Goal: Check status: Check status

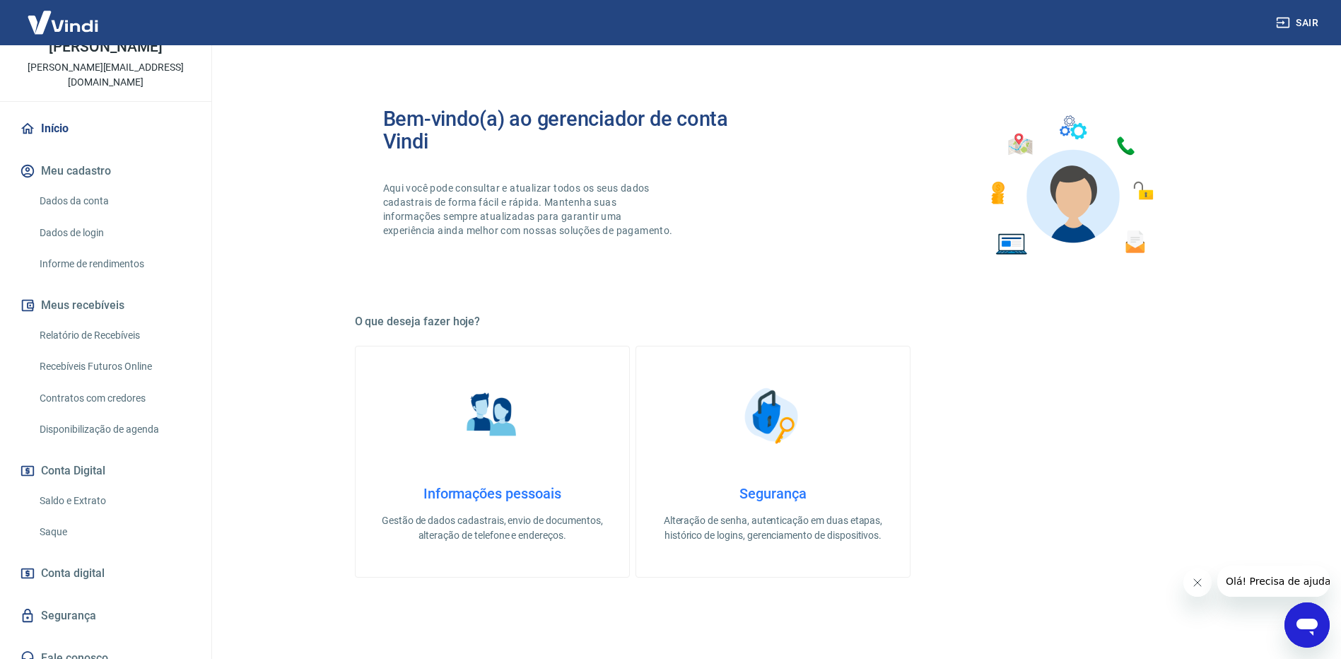
scroll to position [424, 0]
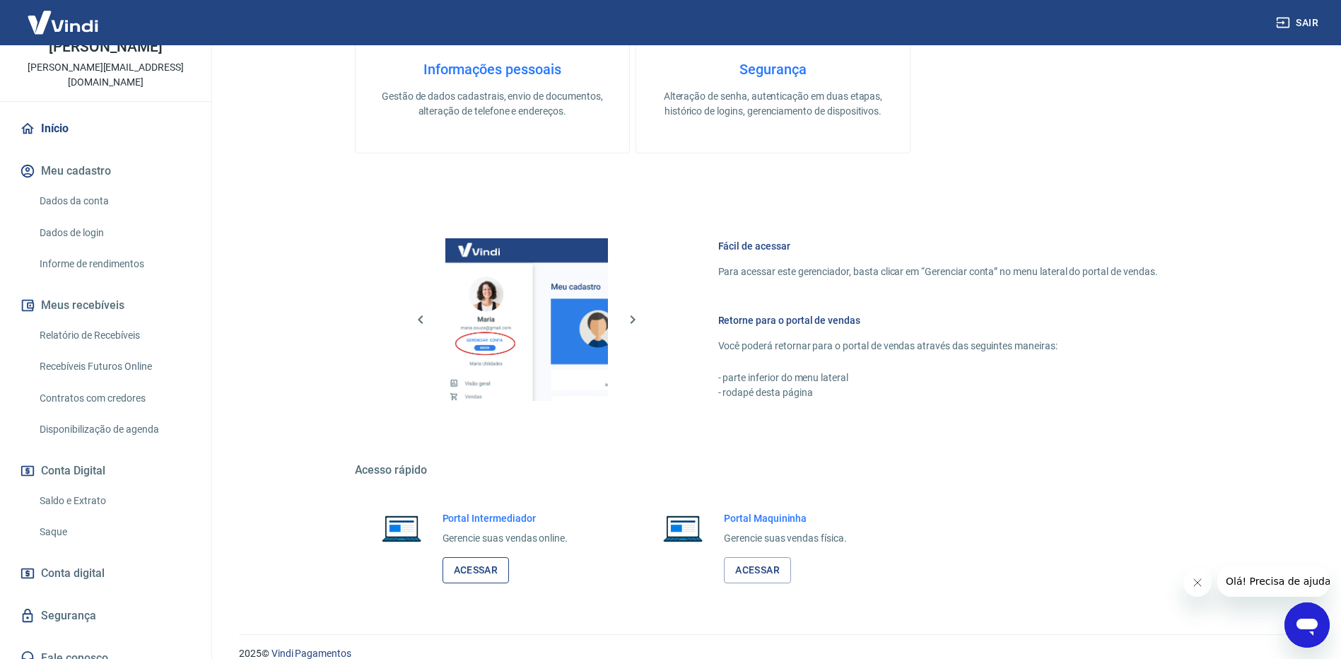
click at [477, 572] on link "Acessar" at bounding box center [476, 570] width 67 height 26
click at [484, 569] on link "Acessar" at bounding box center [476, 570] width 67 height 26
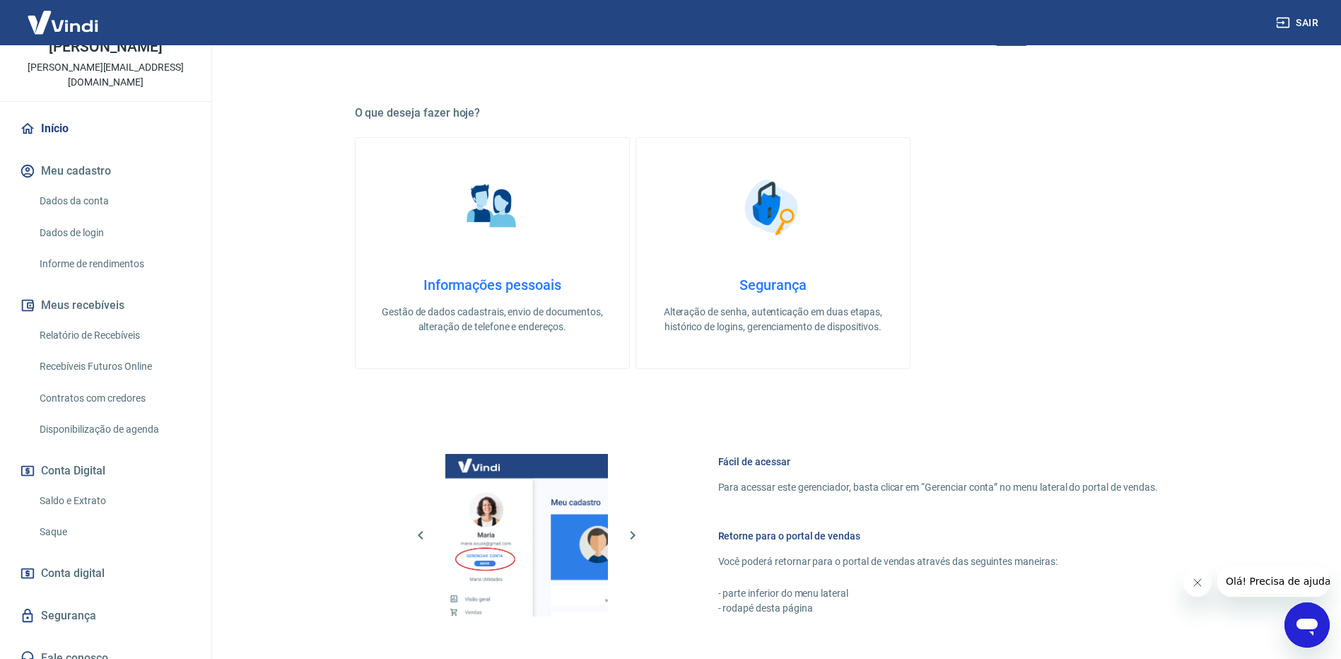
scroll to position [212, 0]
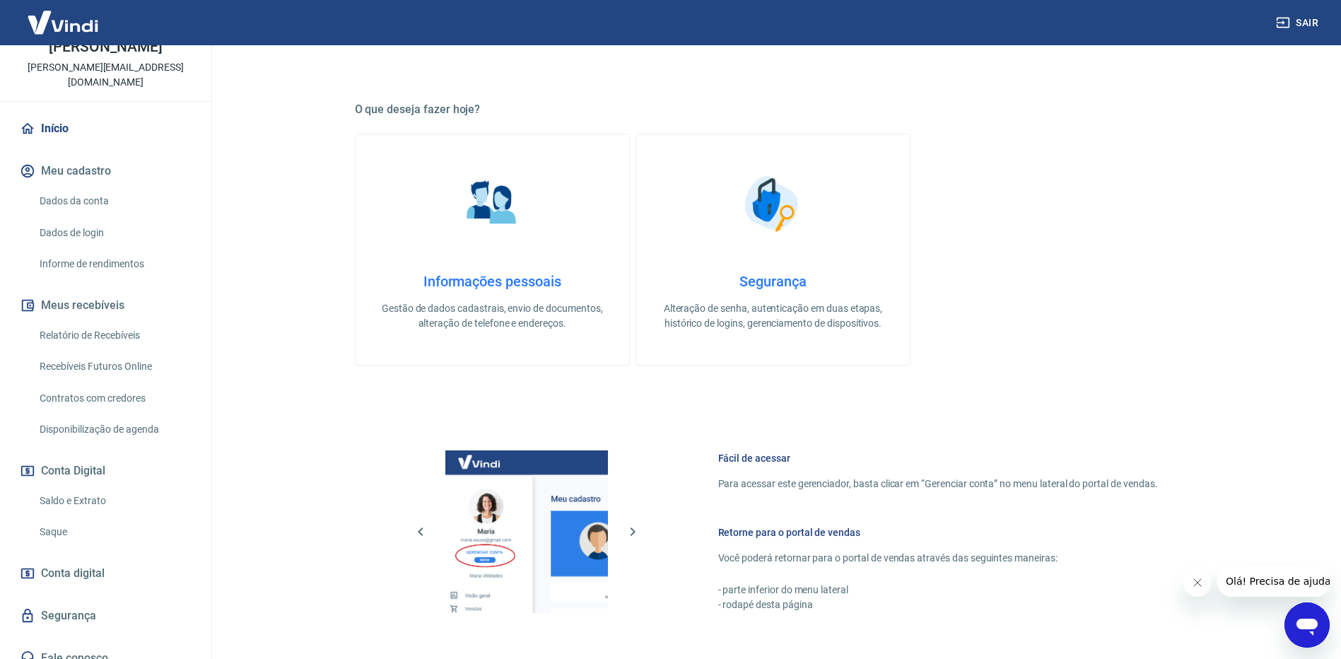
click at [93, 564] on span "Conta digital" at bounding box center [73, 574] width 64 height 20
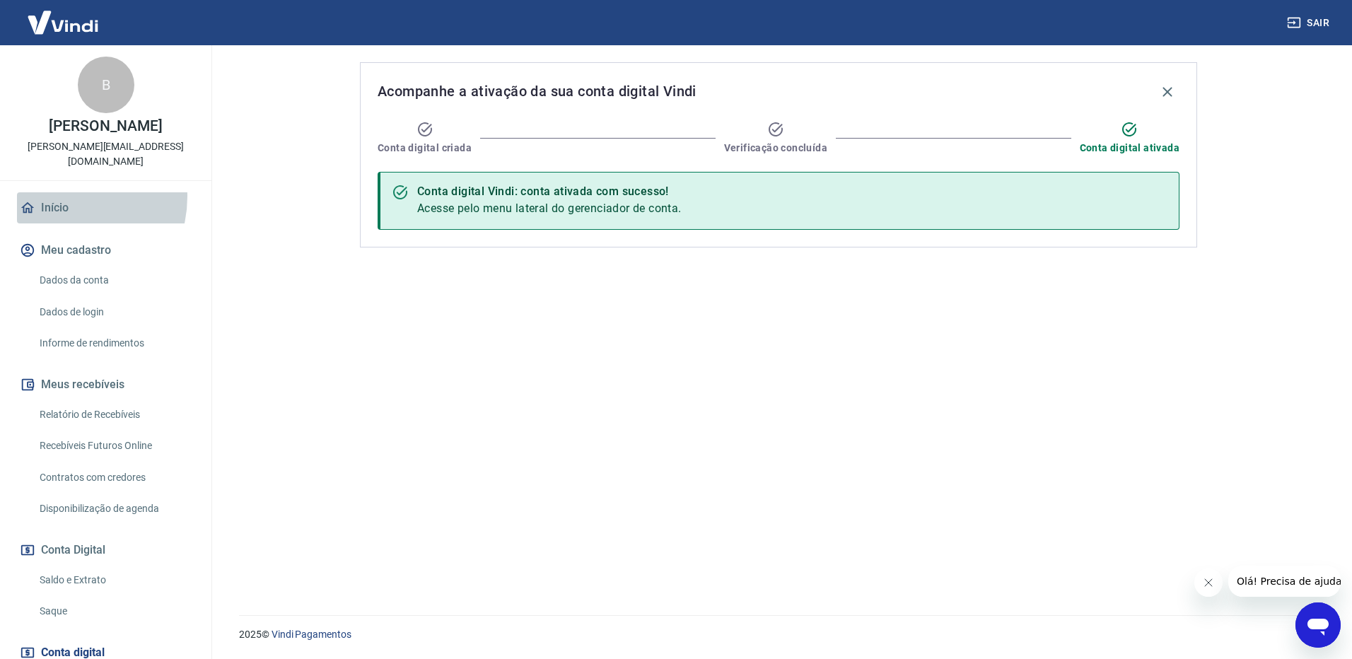
click at [60, 192] on link "Início" at bounding box center [105, 207] width 177 height 31
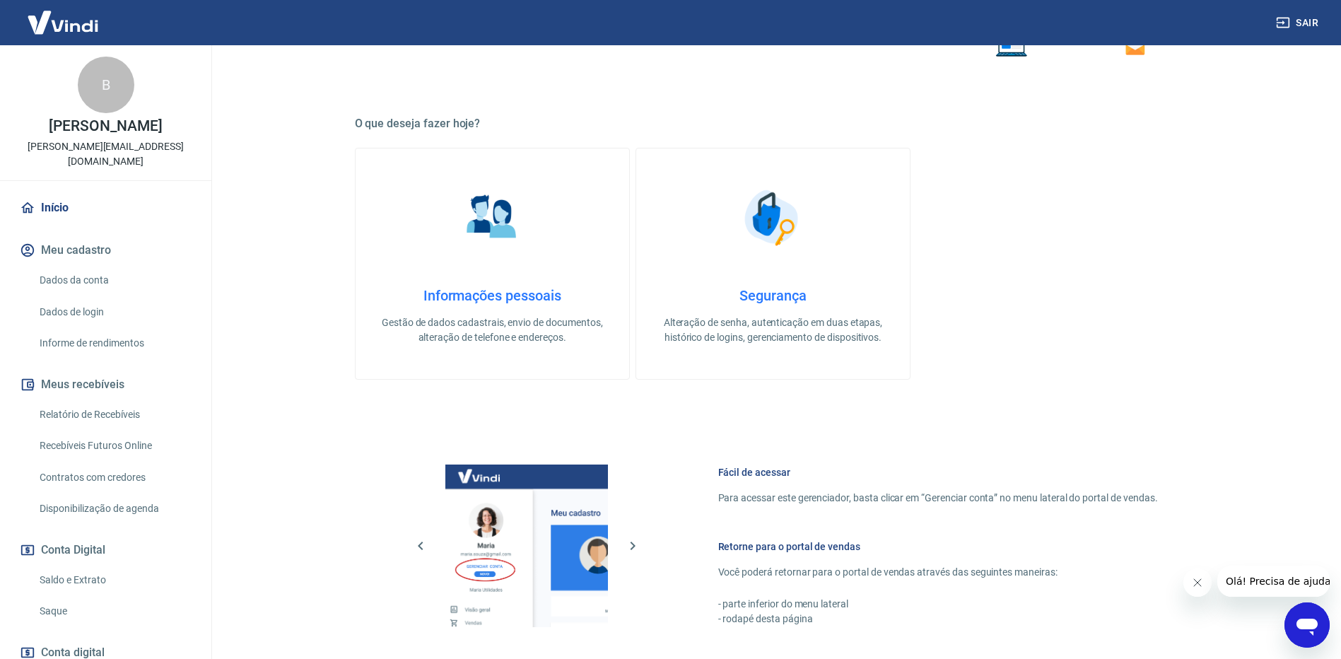
scroll to position [443, 0]
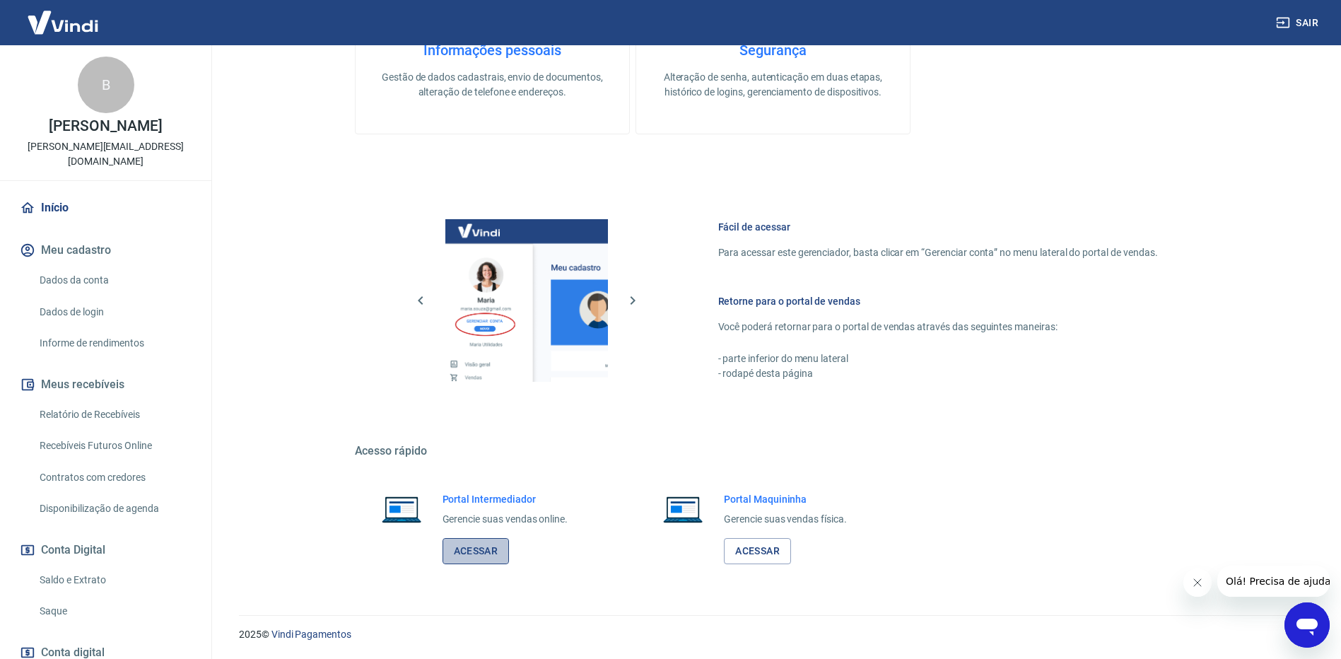
click at [490, 554] on link "Acessar" at bounding box center [476, 551] width 67 height 26
